Goal: Task Accomplishment & Management: Use online tool/utility

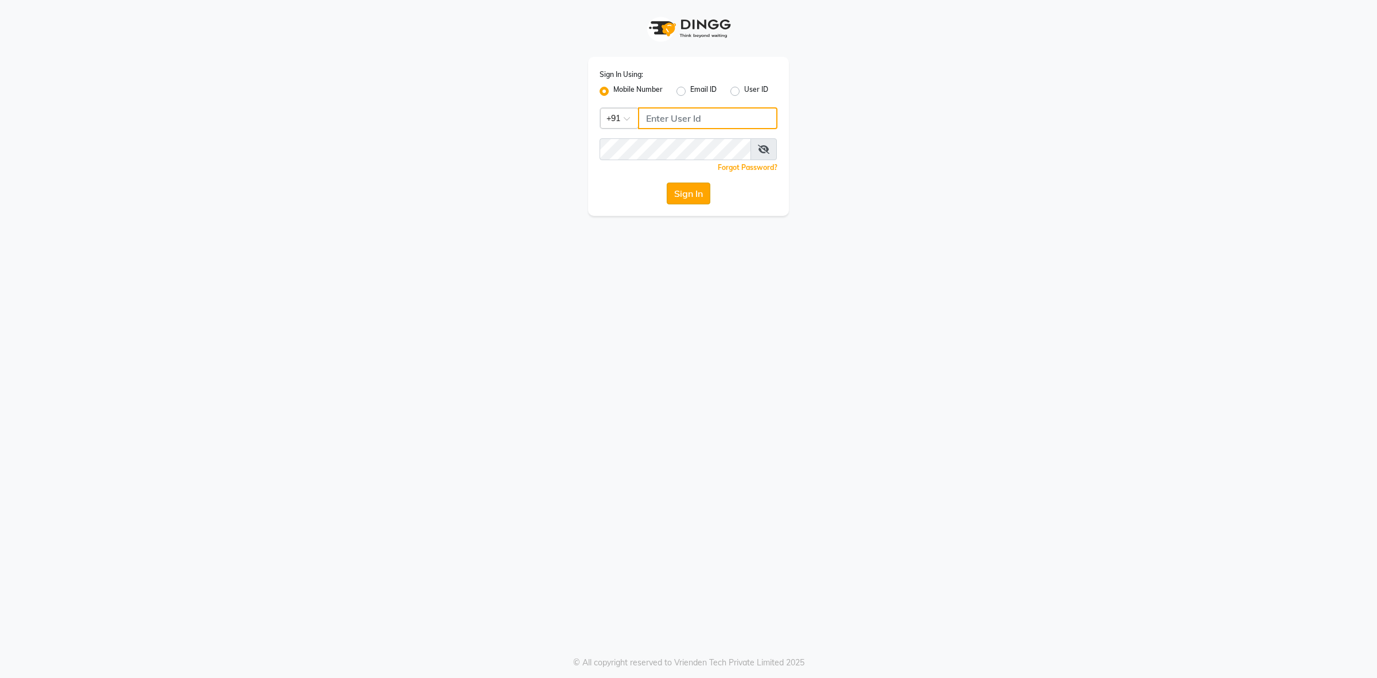
type input "8146431362"
click at [690, 198] on button "Sign In" at bounding box center [689, 193] width 44 height 22
